Goal: Transaction & Acquisition: Purchase product/service

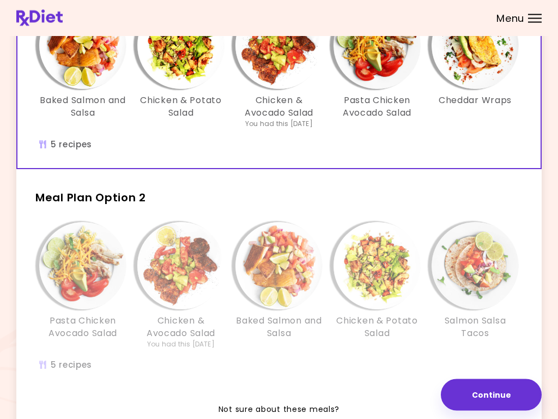
click at [365, 380] on div "Pasta Chicken Avocado Salad Chicken & Avocado Salad You had this [DATE] Baked S…" at bounding box center [278, 303] width 523 height 172
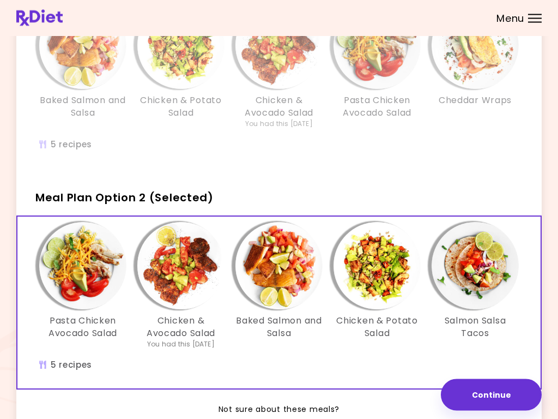
scroll to position [127, 0]
click at [487, 268] on img "Info - Salmon Salsa Tacos - Meal Plan Option 2 (Selected)" at bounding box center [475, 265] width 87 height 87
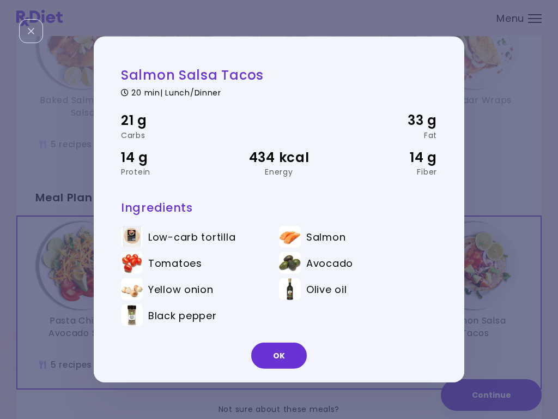
click at [290, 355] on button "OK" at bounding box center [279, 355] width 56 height 26
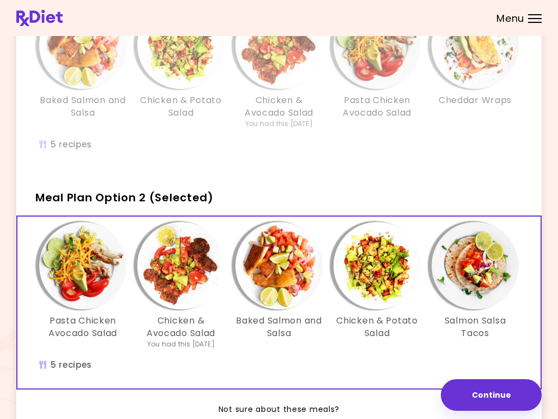
click at [91, 269] on img "Info - Pasta Chicken Avocado Salad - Meal Plan Option 2 (Selected)" at bounding box center [82, 265] width 87 height 87
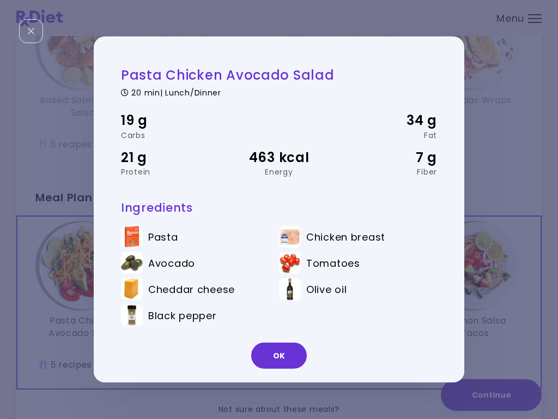
click at [284, 358] on button "OK" at bounding box center [279, 355] width 56 height 26
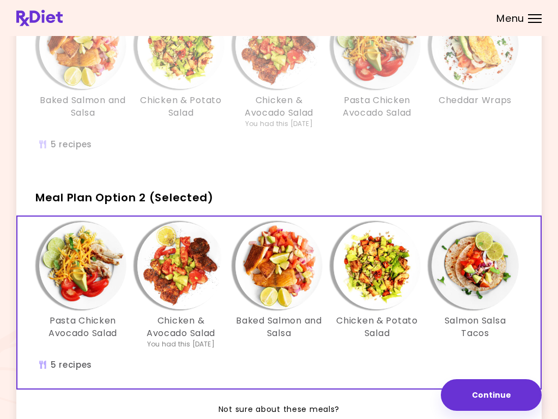
click at [189, 280] on img "Info - Chicken & Avocado Salad - Meal Plan Option 2 (Selected)" at bounding box center [180, 265] width 87 height 87
click at [285, 275] on img "Info - Baked Salmon and Salsa - Meal Plan Option 2 (Selected)" at bounding box center [278, 265] width 87 height 87
click at [393, 269] on img "Info - Chicken & Potato Salad - Meal Plan Option 2 (Selected)" at bounding box center [377, 265] width 87 height 87
click at [290, 268] on img "Info - Baked Salmon and Salsa - Meal Plan Option 2 (Selected)" at bounding box center [278, 265] width 87 height 87
click at [326, 361] on div "Pasta Chicken Avocado Salad Chicken & Avocado Salad You had this [DATE] Baked S…" at bounding box center [278, 302] width 523 height 172
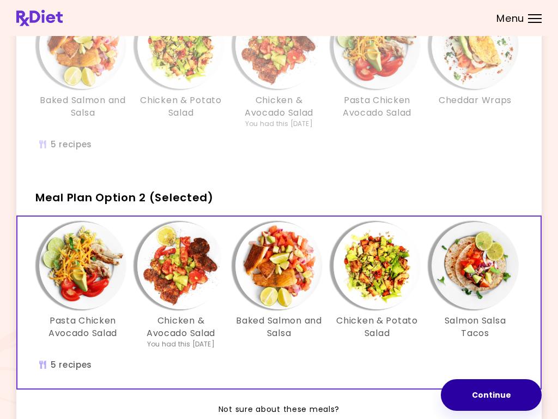
click at [490, 402] on button "Continue" at bounding box center [491, 395] width 101 height 32
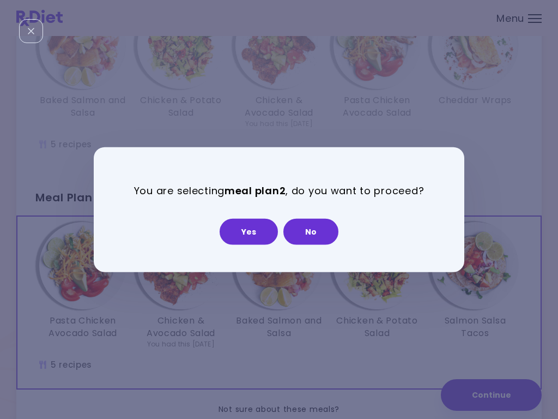
click at [254, 233] on button "Yes" at bounding box center [249, 231] width 58 height 26
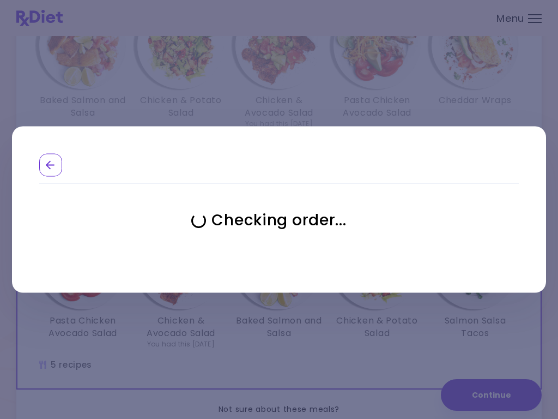
select select "**********"
select select "*"
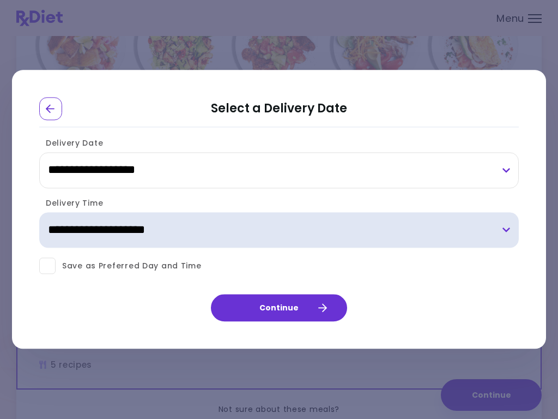
click at [508, 232] on select "**********" at bounding box center [279, 230] width 480 height 36
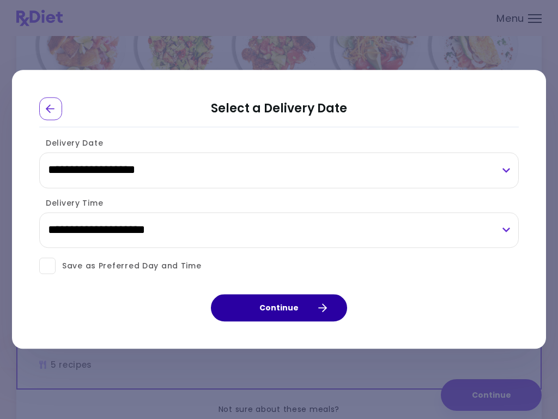
click at [291, 305] on button "Continue" at bounding box center [279, 307] width 136 height 27
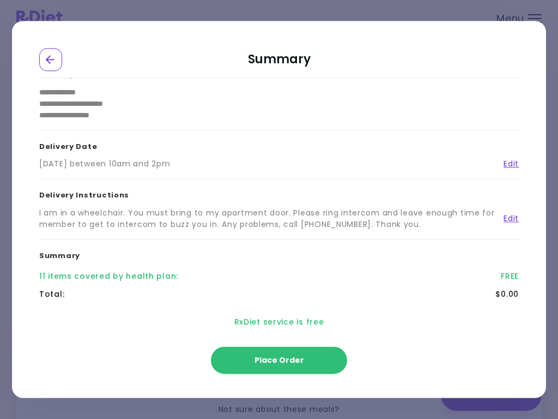
scroll to position [19, 0]
click at [292, 362] on span "Place Order" at bounding box center [279, 360] width 50 height 11
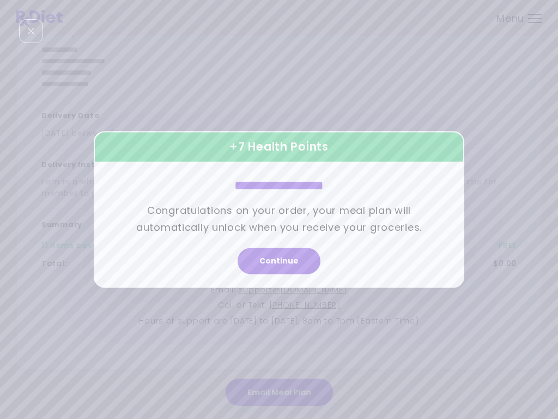
click at [287, 266] on button "Continue" at bounding box center [279, 261] width 83 height 26
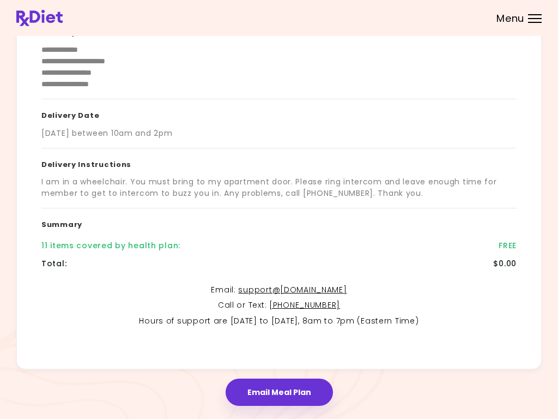
click at [288, 389] on button "Email Meal Plan" at bounding box center [279, 391] width 107 height 27
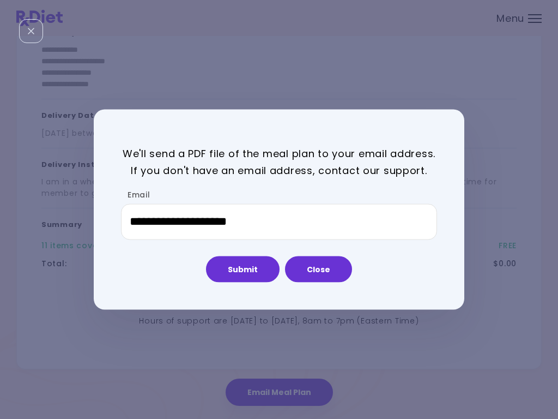
click at [244, 261] on button "Submit" at bounding box center [243, 269] width 74 height 26
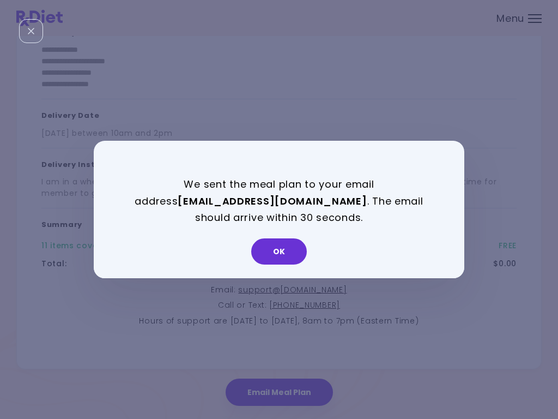
click at [280, 253] on button "OK" at bounding box center [279, 251] width 56 height 26
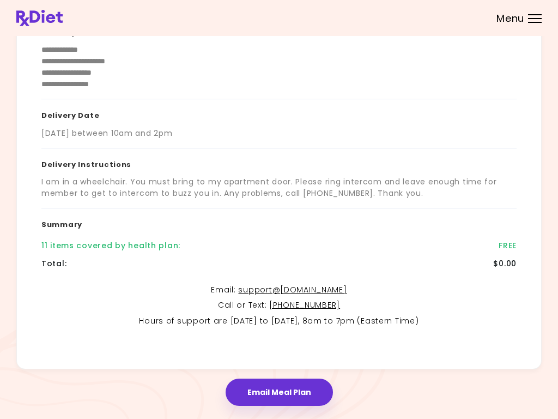
click at [520, 21] on span "Menu" at bounding box center [510, 19] width 28 height 10
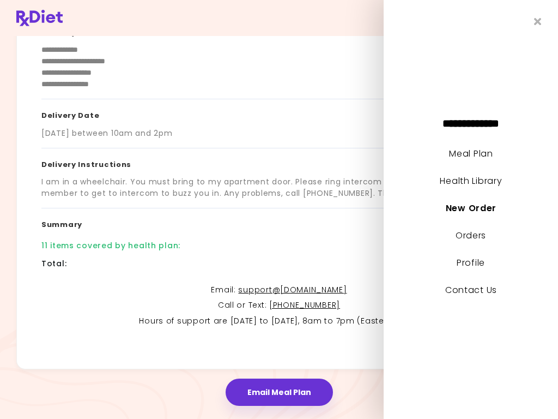
click at [477, 155] on link "Meal Plan" at bounding box center [471, 153] width 44 height 13
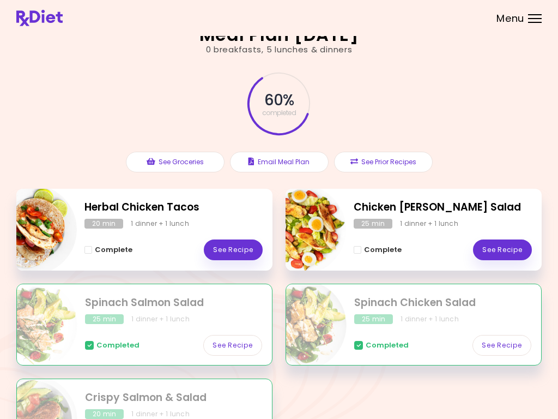
scroll to position [10, 0]
click at [238, 247] on link "See Recipe" at bounding box center [233, 250] width 59 height 21
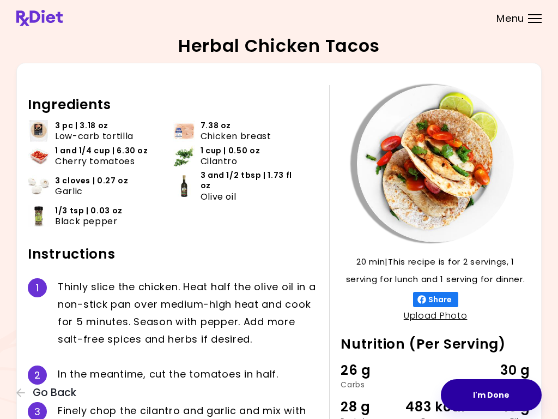
click at [486, 391] on button "I'm Done" at bounding box center [491, 395] width 101 height 32
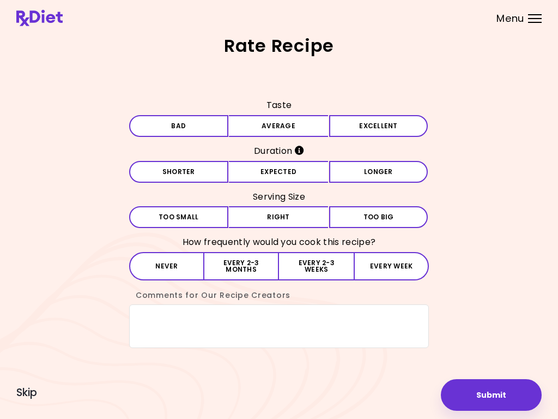
click at [301, 125] on button "Average" at bounding box center [278, 126] width 99 height 22
click at [304, 170] on button "Expected" at bounding box center [278, 172] width 99 height 22
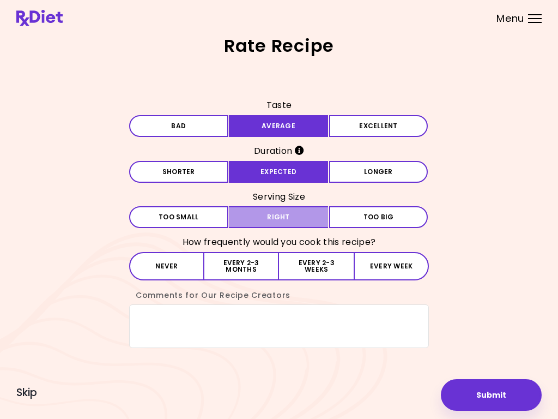
click at [301, 214] on button "Right" at bounding box center [278, 217] width 99 height 22
click at [323, 269] on button "Every 2-3 weeks" at bounding box center [316, 266] width 75 height 28
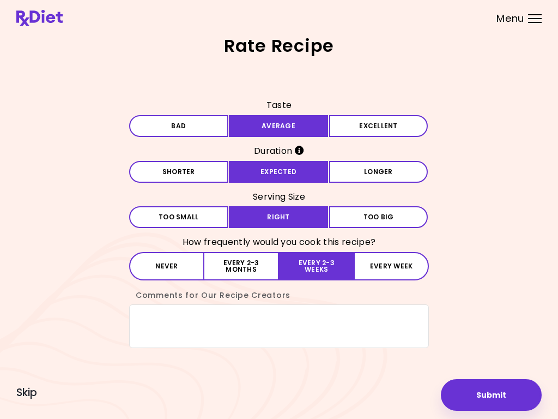
click at [494, 403] on button "Submit" at bounding box center [491, 395] width 101 height 32
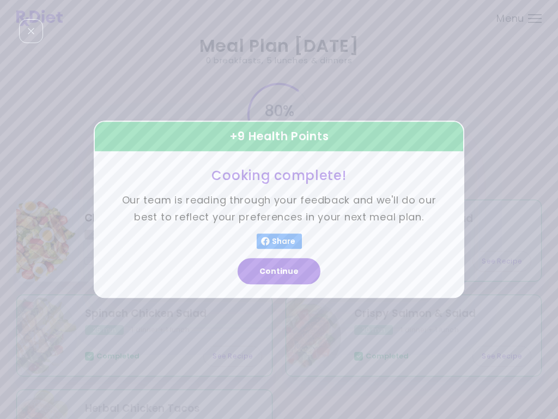
click at [290, 271] on button "Continue" at bounding box center [279, 271] width 83 height 26
